Goal: Find specific page/section: Find specific page/section

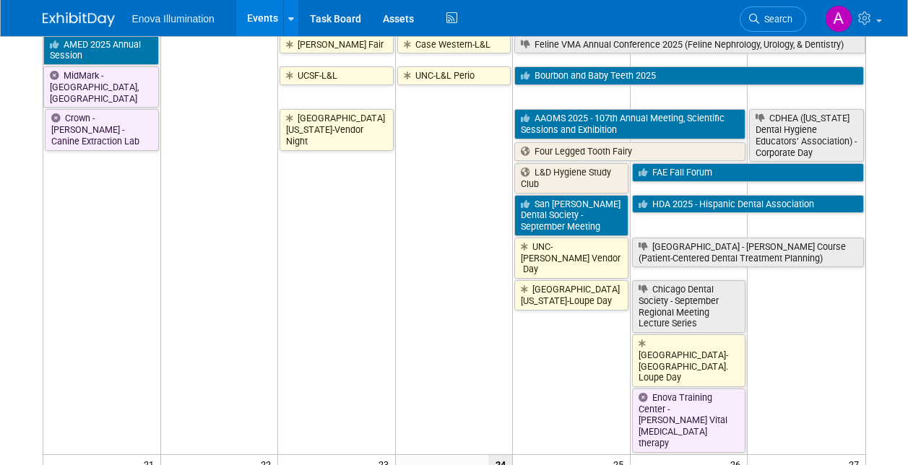
scroll to position [795, 0]
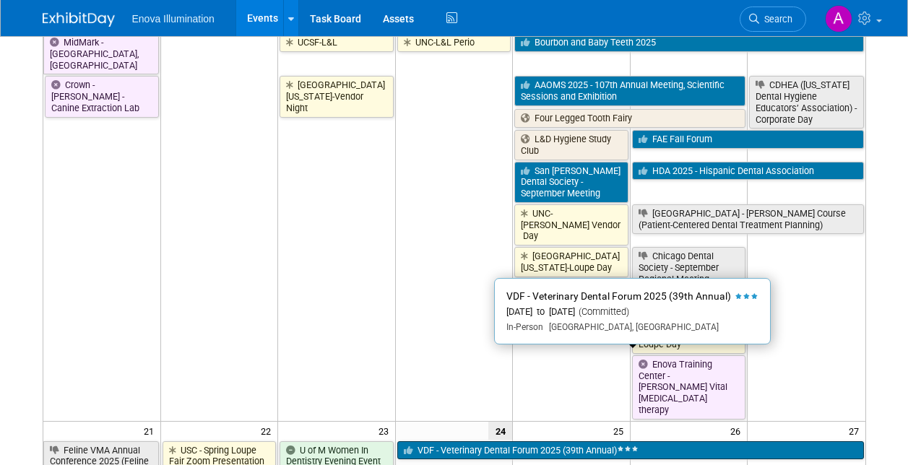
click at [453, 442] on link "VDF - Veterinary Dental Forum 2025 (39th Annual)" at bounding box center [630, 451] width 467 height 19
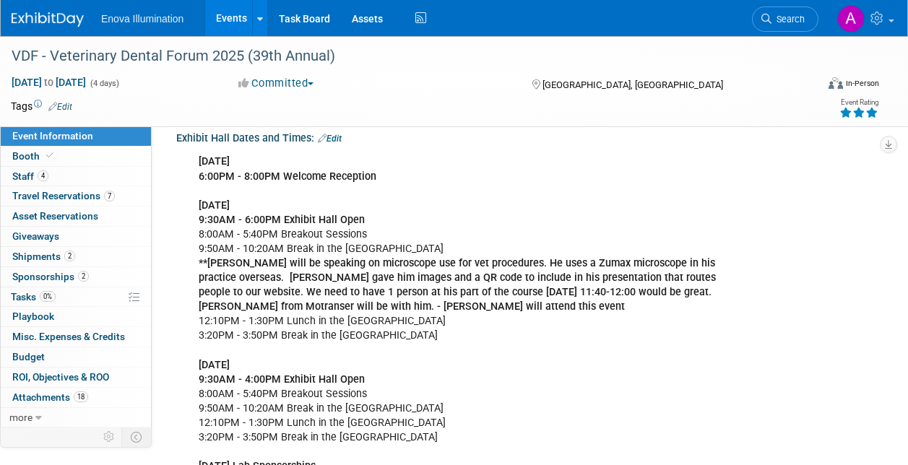
scroll to position [289, 0]
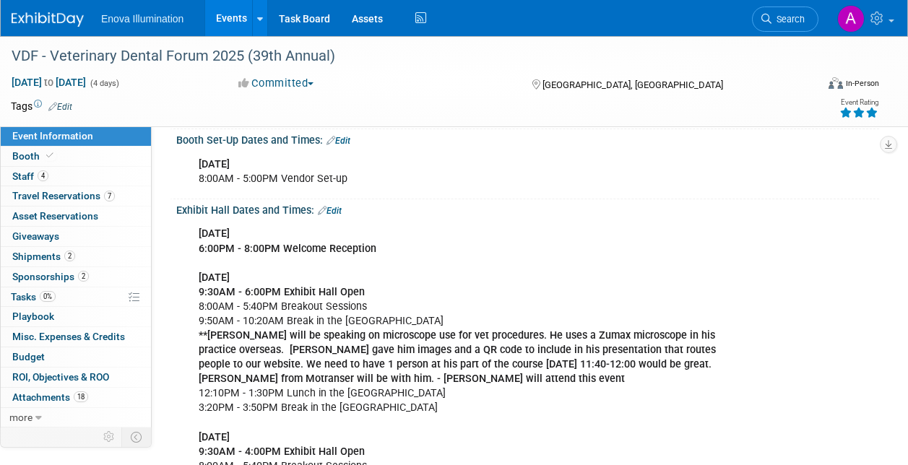
click at [35, 17] on img at bounding box center [48, 19] width 72 height 14
